Goal: Check status: Check status

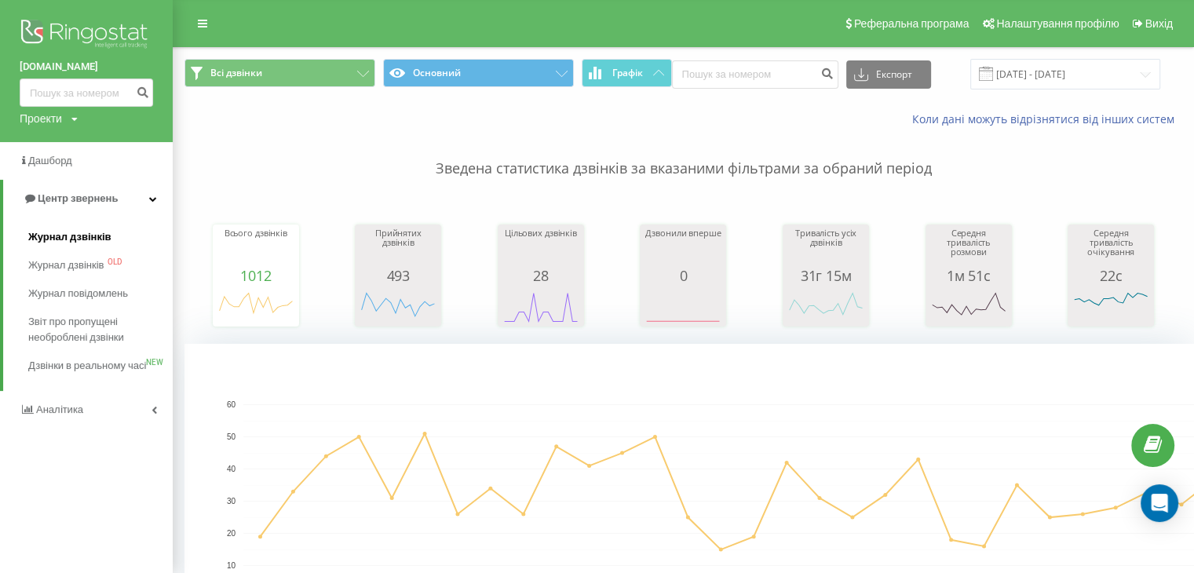
click at [78, 232] on span "Журнал дзвінків" at bounding box center [69, 237] width 83 height 16
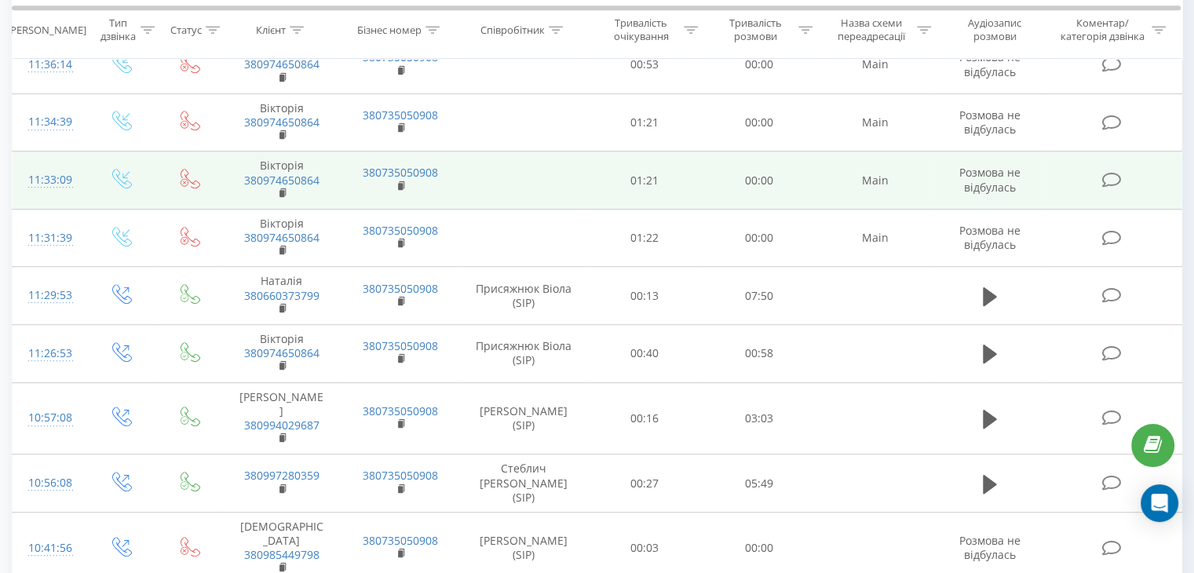
scroll to position [863, 0]
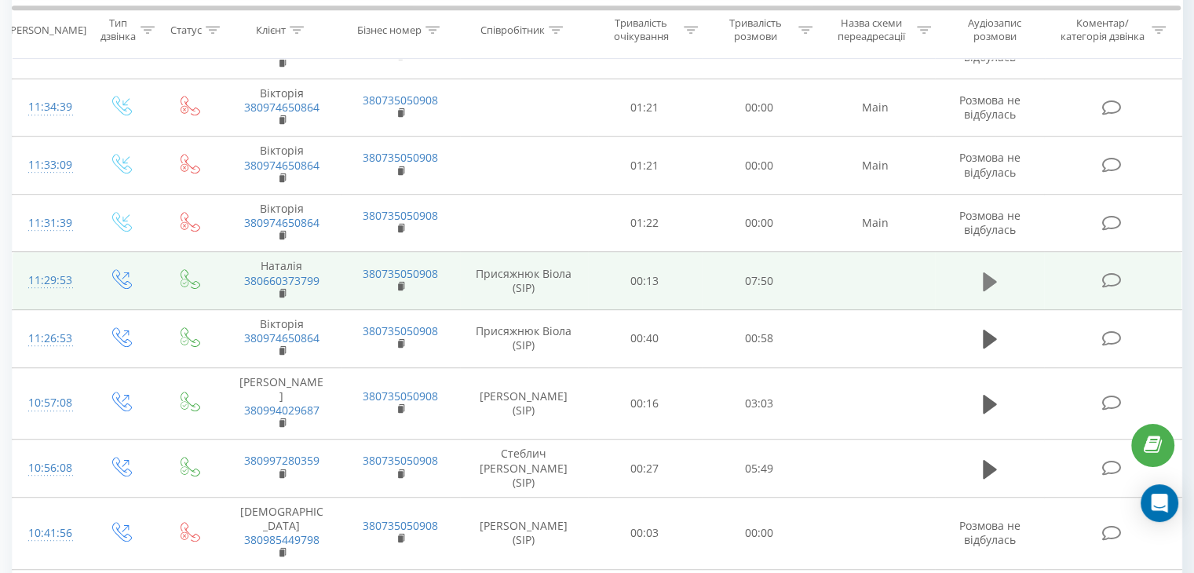
click at [983, 281] on icon at bounding box center [990, 281] width 14 height 19
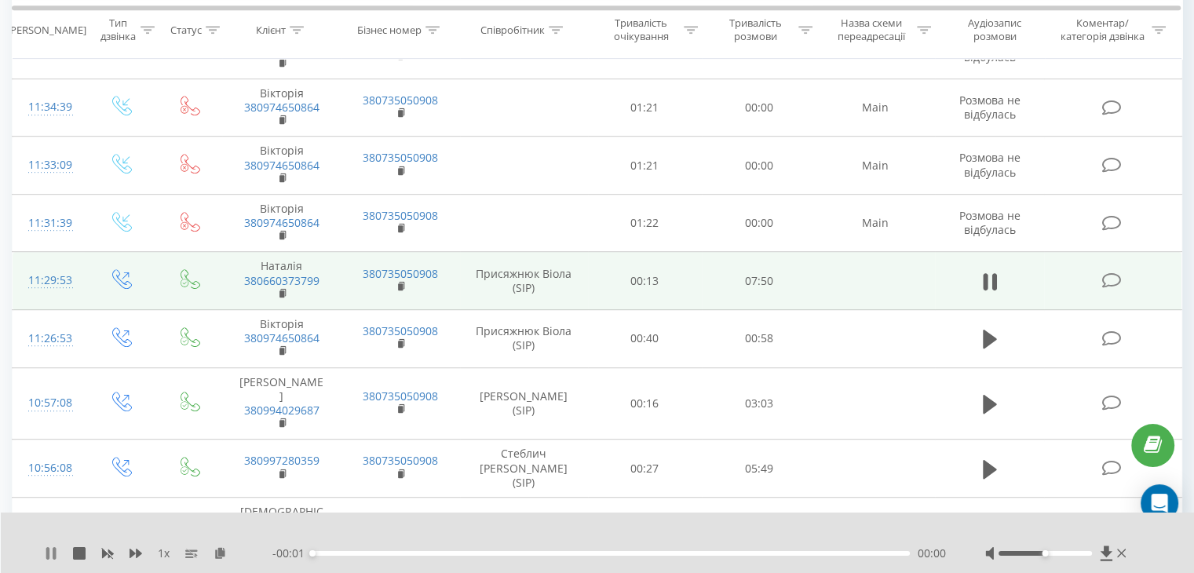
click at [50, 553] on icon at bounding box center [51, 553] width 13 height 13
drag, startPoint x: 46, startPoint y: 553, endPoint x: 57, endPoint y: 556, distance: 12.0
click at [48, 553] on icon at bounding box center [51, 553] width 13 height 13
click at [790, 553] on div "00:00" at bounding box center [610, 553] width 597 height 5
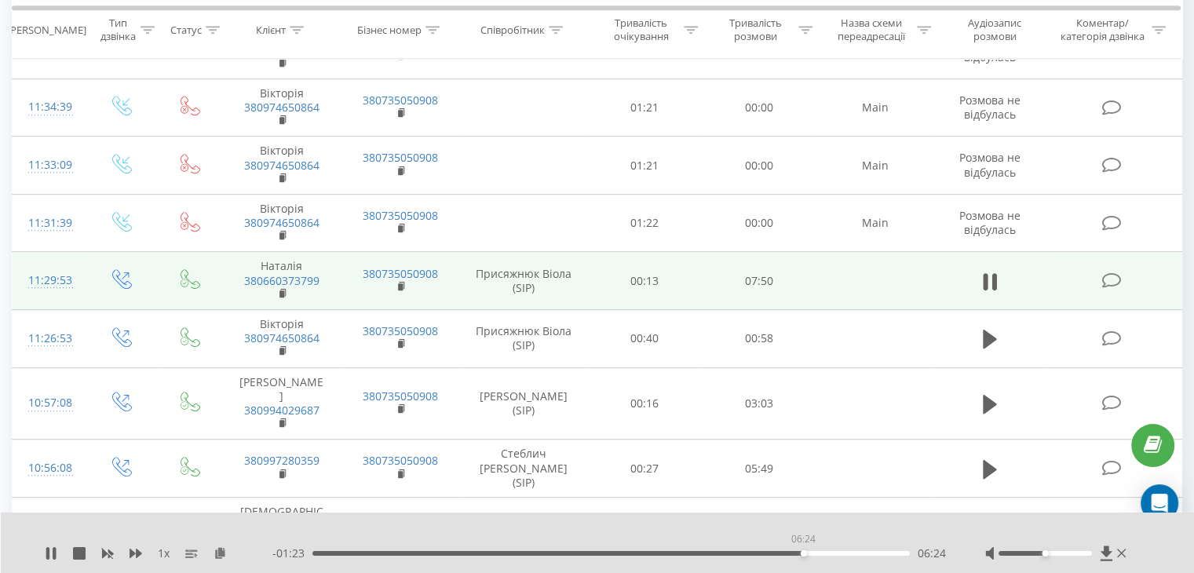
click at [803, 554] on div "06:24" at bounding box center [610, 553] width 597 height 5
click at [814, 552] on div "06:25" at bounding box center [610, 553] width 597 height 5
click at [826, 553] on div "06:34" at bounding box center [610, 553] width 597 height 5
click at [760, 555] on div "06:44" at bounding box center [610, 553] width 597 height 5
click at [47, 550] on icon at bounding box center [47, 553] width 3 height 13
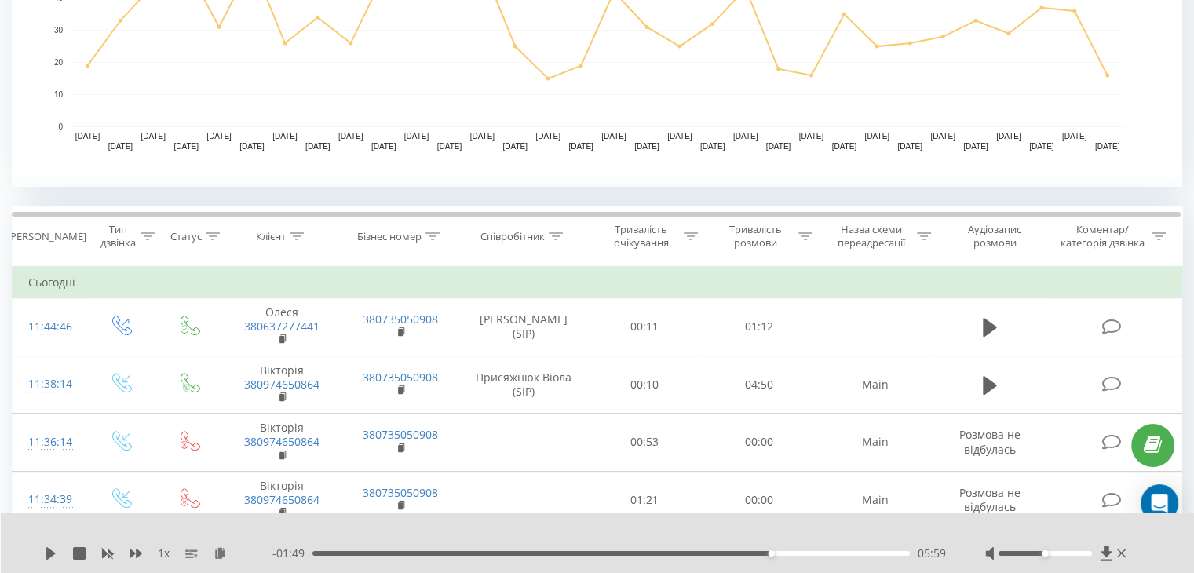
scroll to position [78, 0]
